Goal: Information Seeking & Learning: Learn about a topic

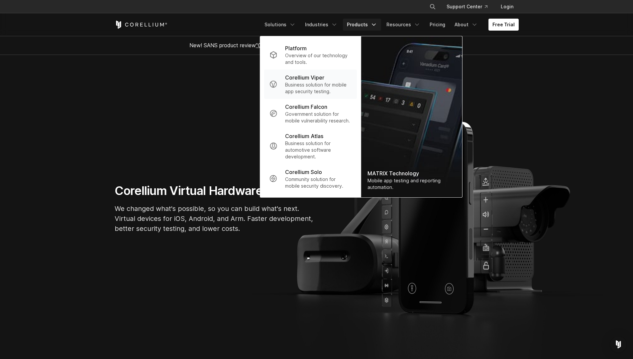
click at [341, 88] on p "Business solution for mobile app security testing." at bounding box center [318, 87] width 66 height 13
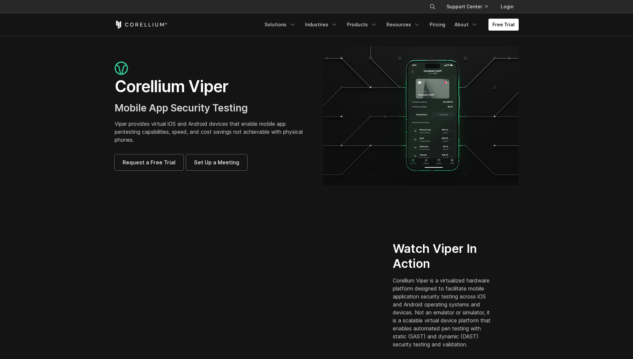
drag, startPoint x: 487, startPoint y: 209, endPoint x: 434, endPoint y: 51, distance: 167.0
click at [400, 26] on link "Resources" at bounding box center [404, 25] width 42 height 12
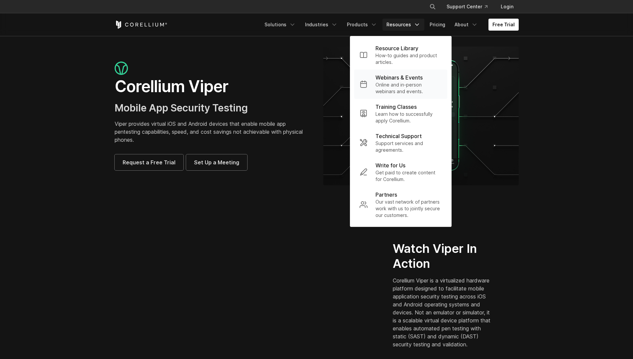
click at [422, 83] on p "Online and in-person webinars and events." at bounding box center [409, 87] width 66 height 13
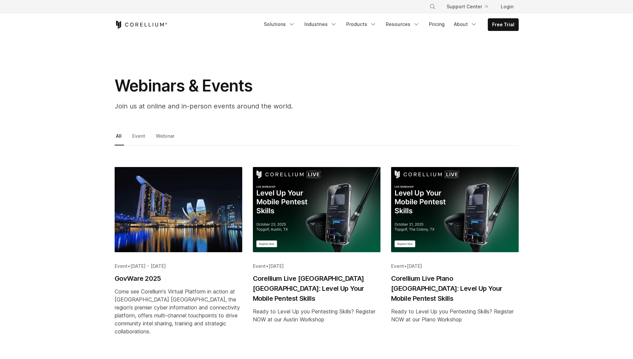
click at [407, 9] on div "× Search our site... Support Center Login" at bounding box center [317, 7] width 404 height 12
click at [407, 23] on link "Resources" at bounding box center [403, 24] width 42 height 12
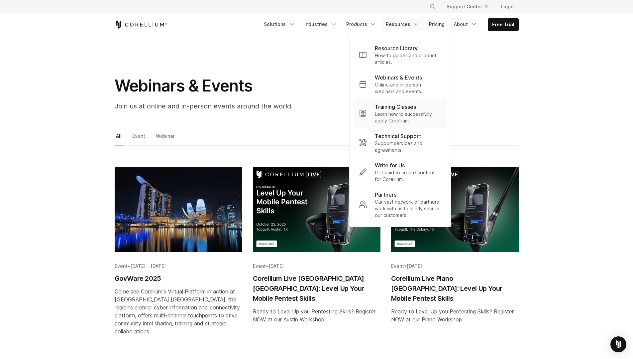
click at [422, 118] on p "Learn how to successfully apply Corellium." at bounding box center [408, 117] width 66 height 13
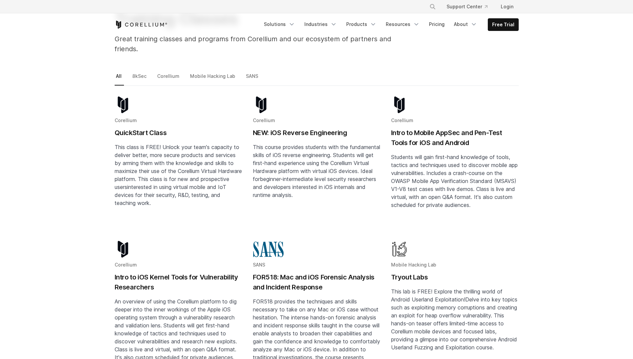
scroll to position [66, 0]
click at [297, 128] on h2 "NEW: iOS Reverse Engineering" at bounding box center [317, 133] width 128 height 10
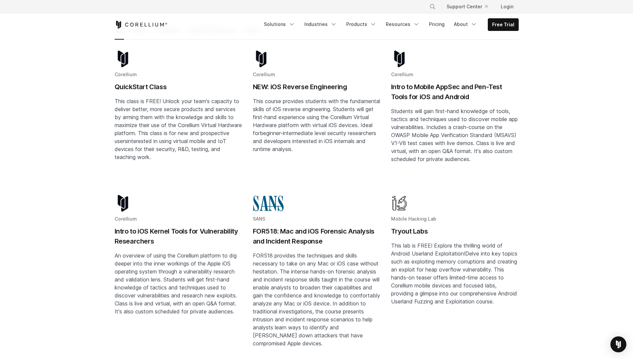
scroll to position [0, 0]
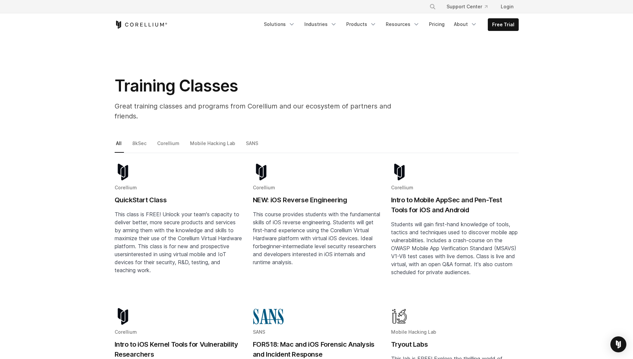
drag, startPoint x: 91, startPoint y: 118, endPoint x: 102, endPoint y: 30, distance: 88.5
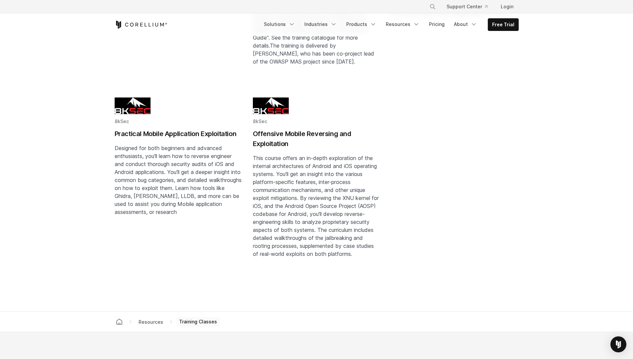
drag, startPoint x: 76, startPoint y: 139, endPoint x: 75, endPoint y: 120, distance: 18.7
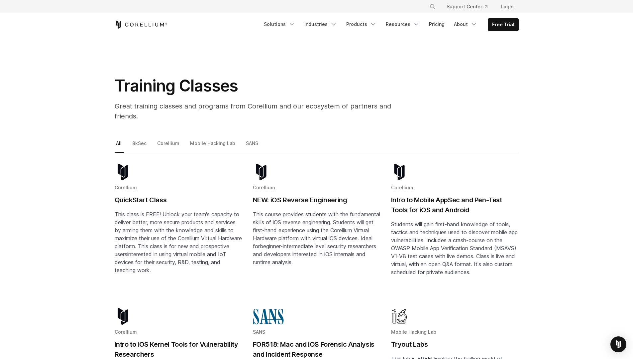
drag, startPoint x: 96, startPoint y: 17, endPoint x: 97, endPoint y: 13, distance: 4.0
click at [323, 25] on link "Industries" at bounding box center [320, 24] width 41 height 12
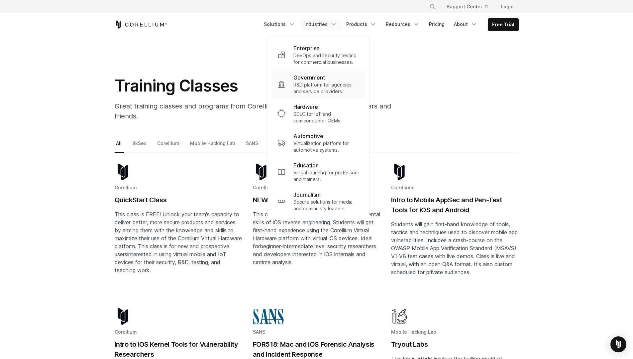
click at [325, 77] on p "Government" at bounding box center [310, 77] width 32 height 8
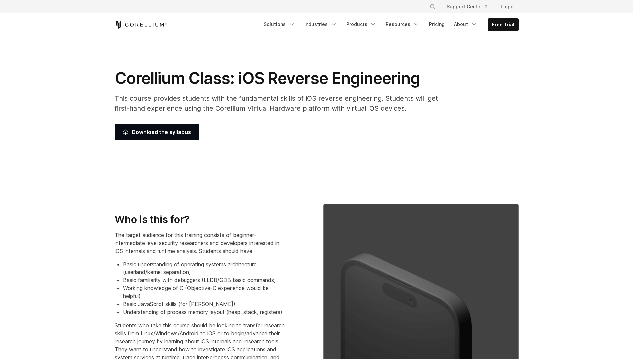
select select "******"
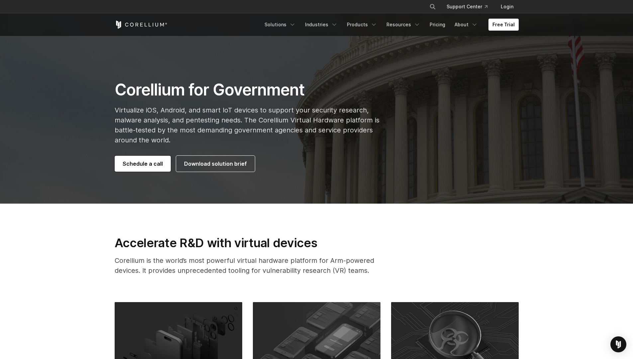
drag, startPoint x: 37, startPoint y: 127, endPoint x: 41, endPoint y: 151, distance: 24.9
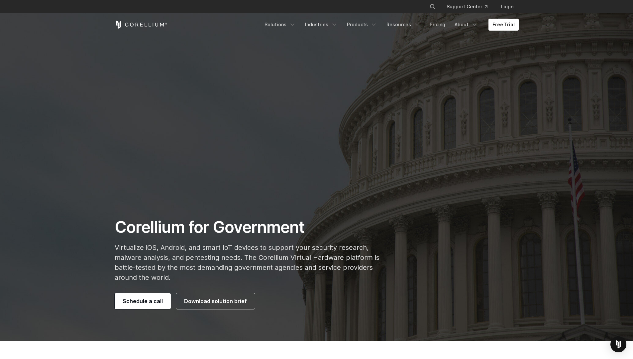
drag, startPoint x: 79, startPoint y: 124, endPoint x: 104, endPoint y: 18, distance: 109.2
click at [288, 29] on link "Solutions" at bounding box center [280, 25] width 39 height 12
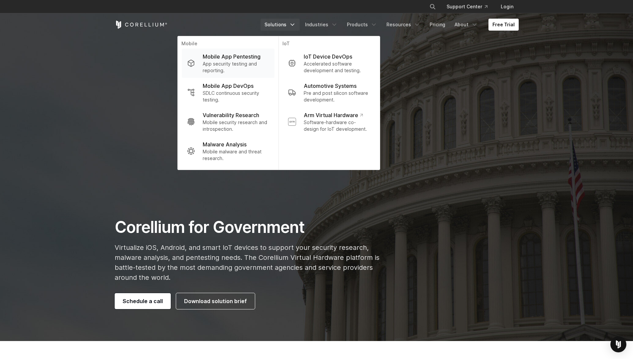
click at [254, 64] on p "App security testing and reporting." at bounding box center [236, 66] width 66 height 13
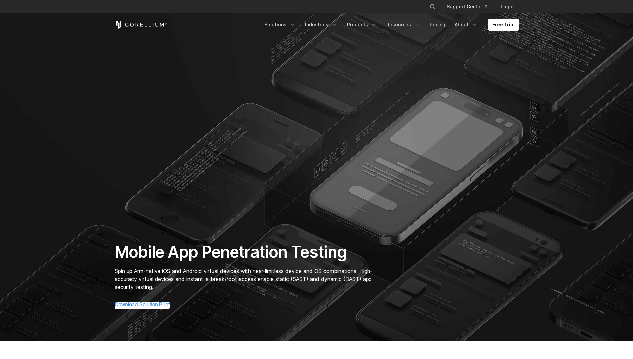
click at [435, 6] on icon "Search" at bounding box center [432, 6] width 5 height 5
click at [400, 4] on input "Search our site..." at bounding box center [399, 7] width 54 height 10
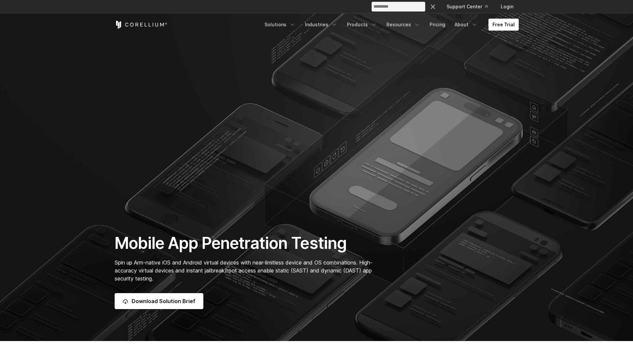
type input "*********"
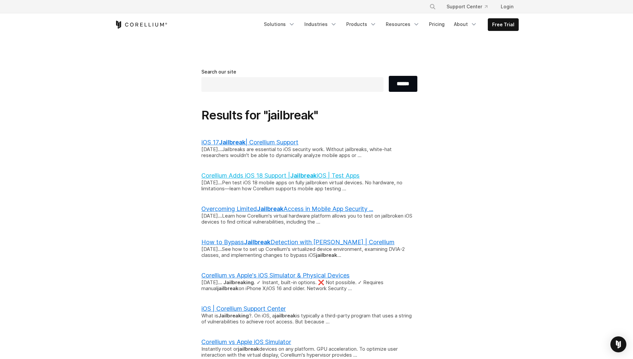
click at [267, 176] on link "Corellium Adds iOS 18 Support | Jailbreak iOS | Test Apps" at bounding box center [280, 175] width 158 height 7
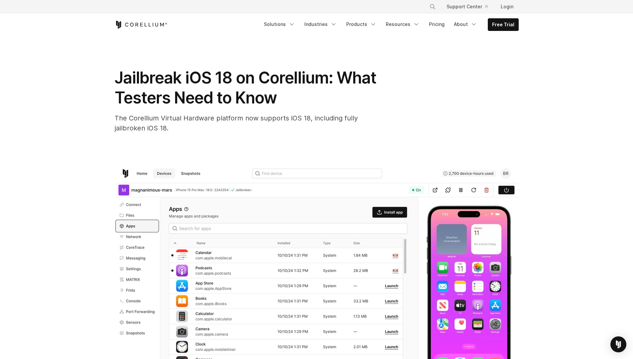
drag, startPoint x: 95, startPoint y: 64, endPoint x: 106, endPoint y: -10, distance: 74.9
click at [152, 29] on div "Free Trial Solutions" at bounding box center [317, 24] width 404 height 23
click at [149, 27] on icon "Corellium Home" at bounding box center [141, 25] width 53 height 8
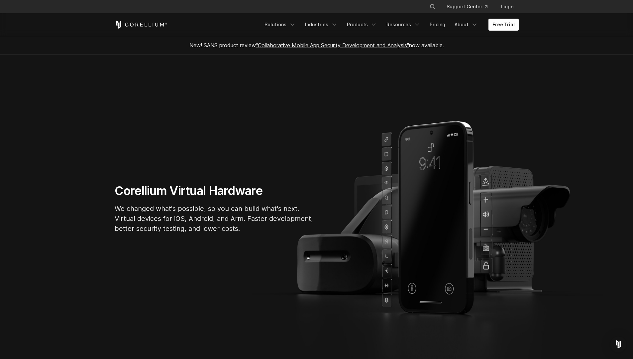
click at [246, 117] on section "Corellium Virtual Hardware We changed what's possible, so you can build what's …" at bounding box center [316, 211] width 633 height 312
